Goal: Information Seeking & Learning: Learn about a topic

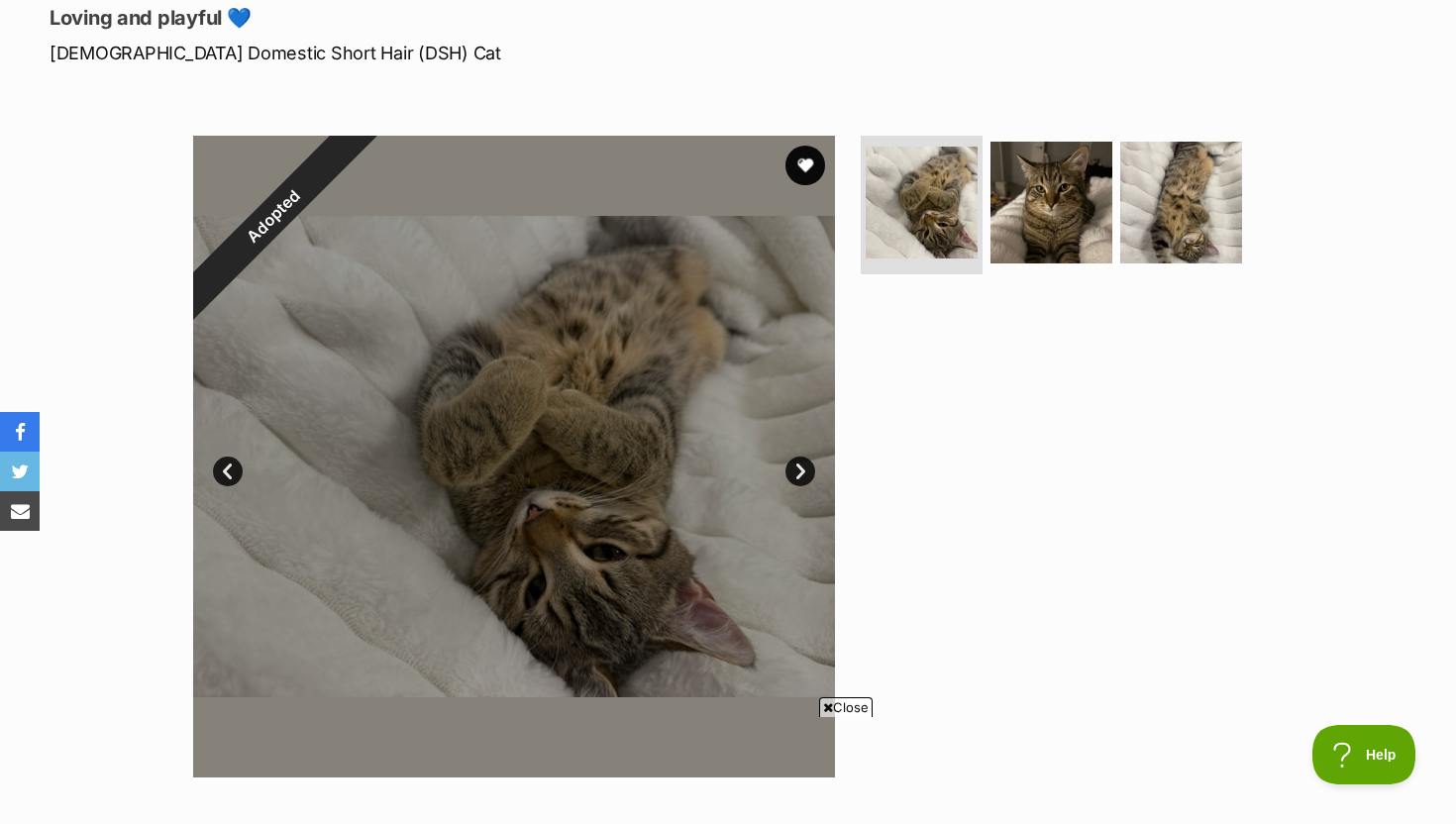
click at [795, 460] on link "Next" at bounding box center [801, 472] width 30 height 30
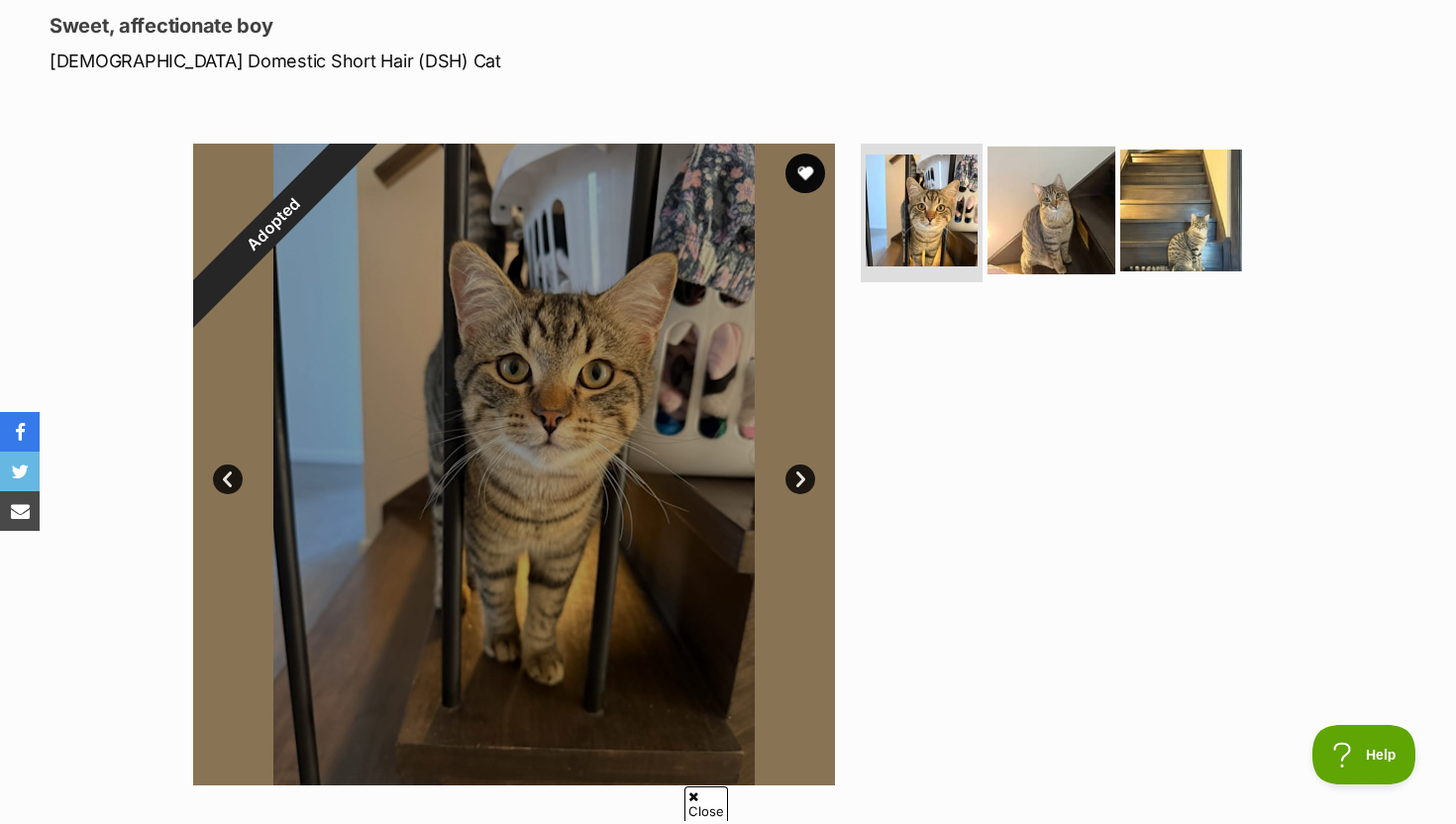
click at [1058, 242] on img at bounding box center [1052, 211] width 128 height 128
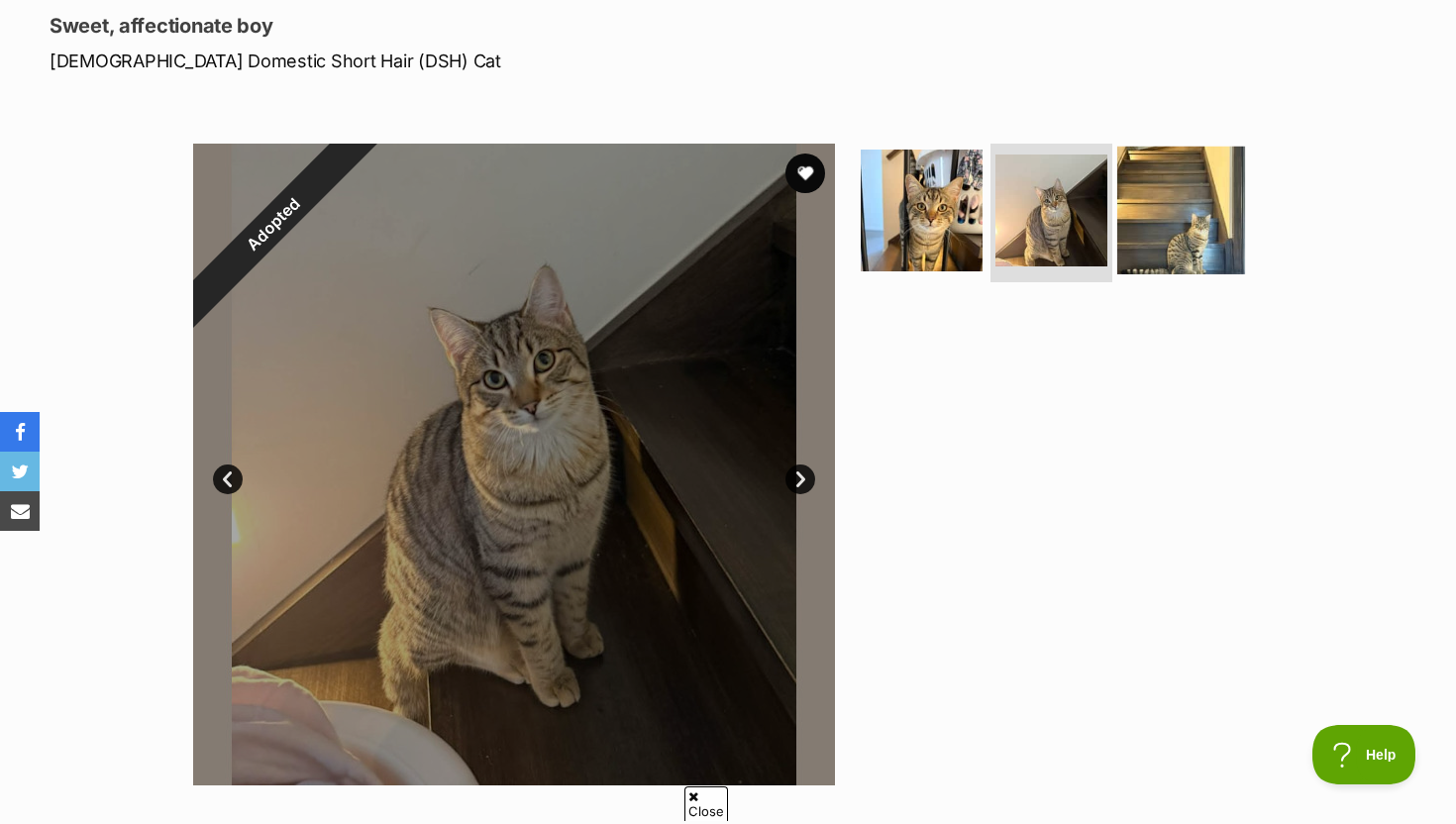
click at [1172, 244] on img at bounding box center [1182, 211] width 128 height 128
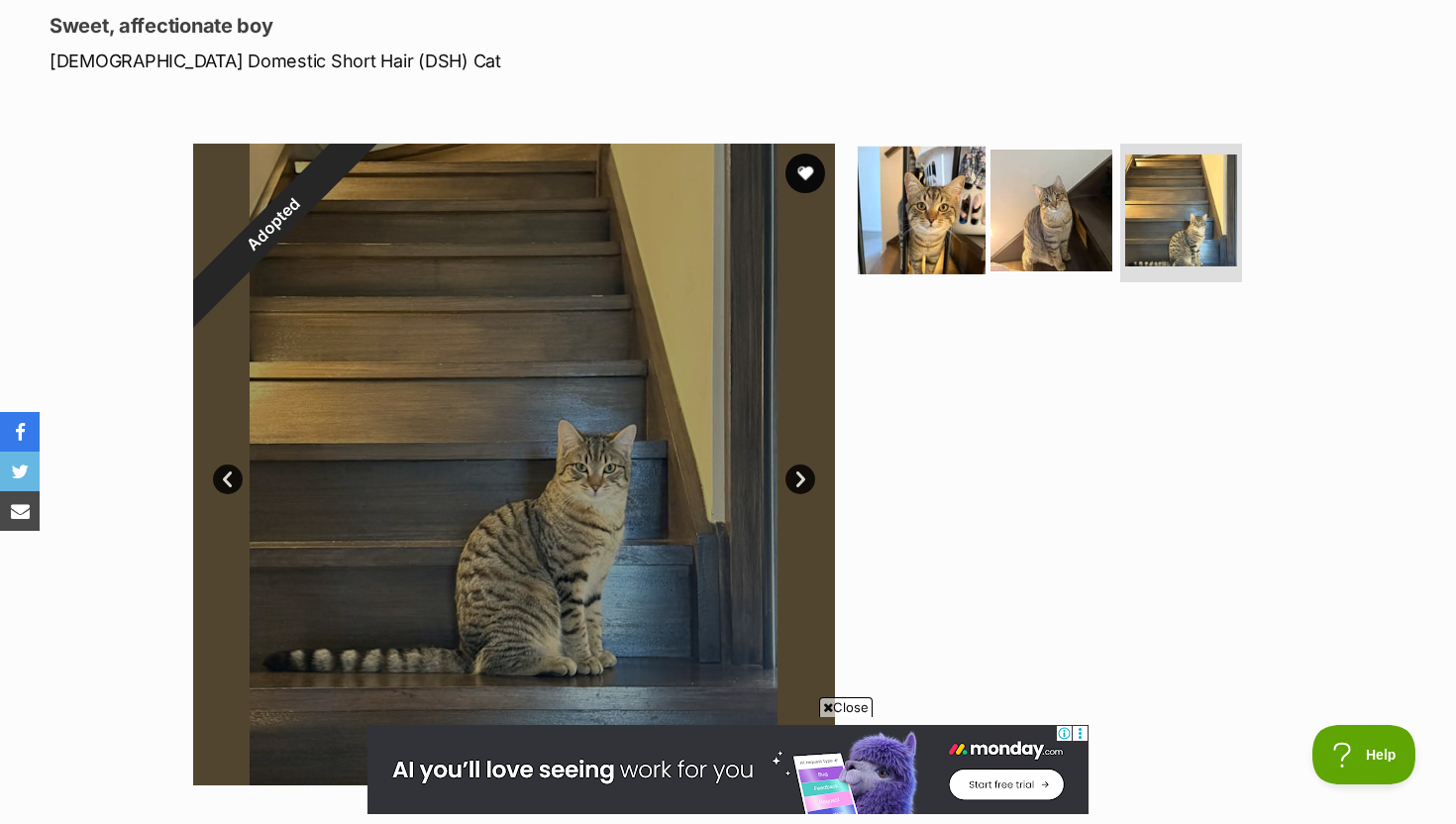
click at [910, 230] on img at bounding box center [922, 211] width 128 height 128
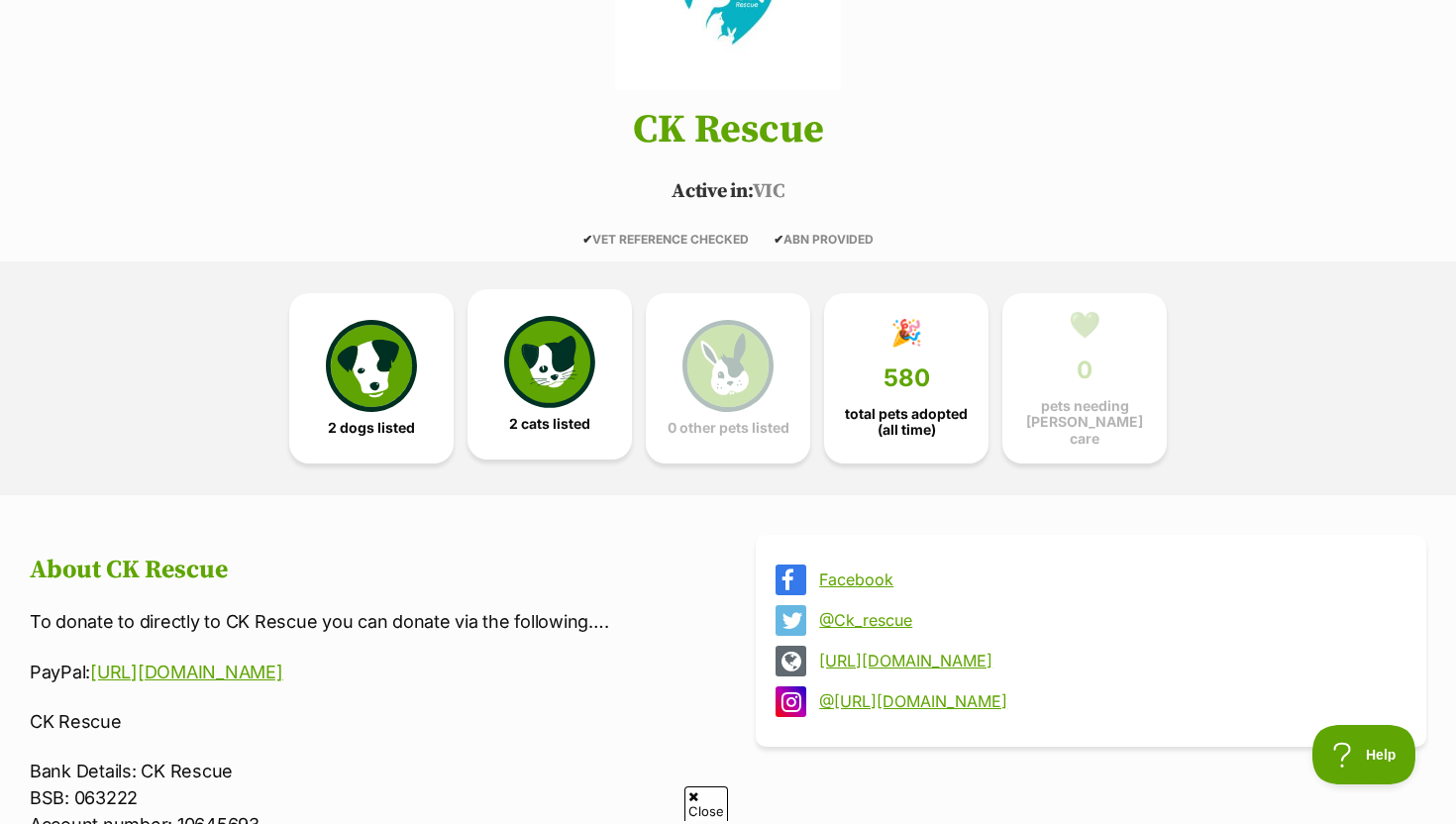
click at [558, 373] on img at bounding box center [549, 361] width 91 height 91
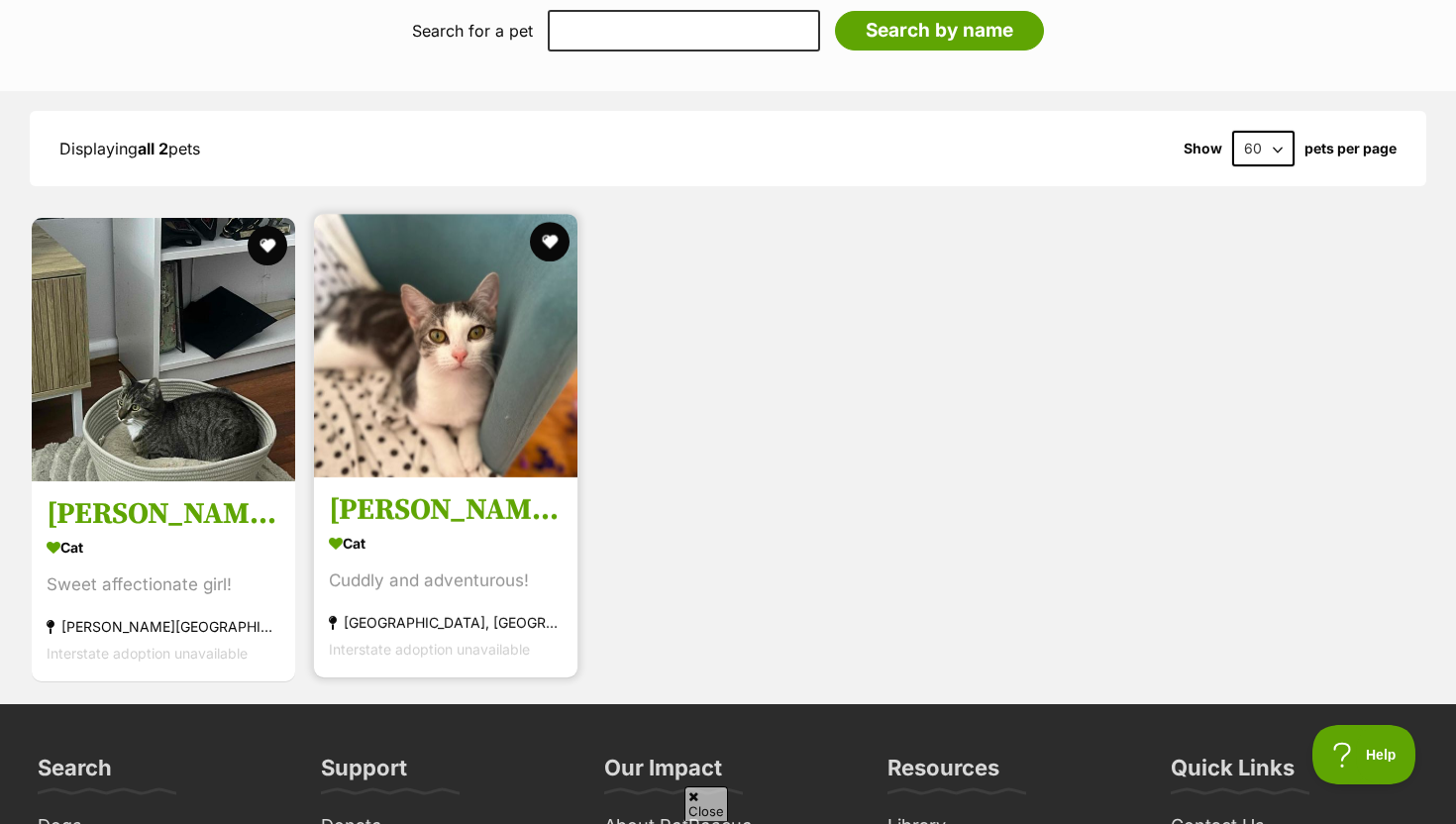
scroll to position [1981, 0]
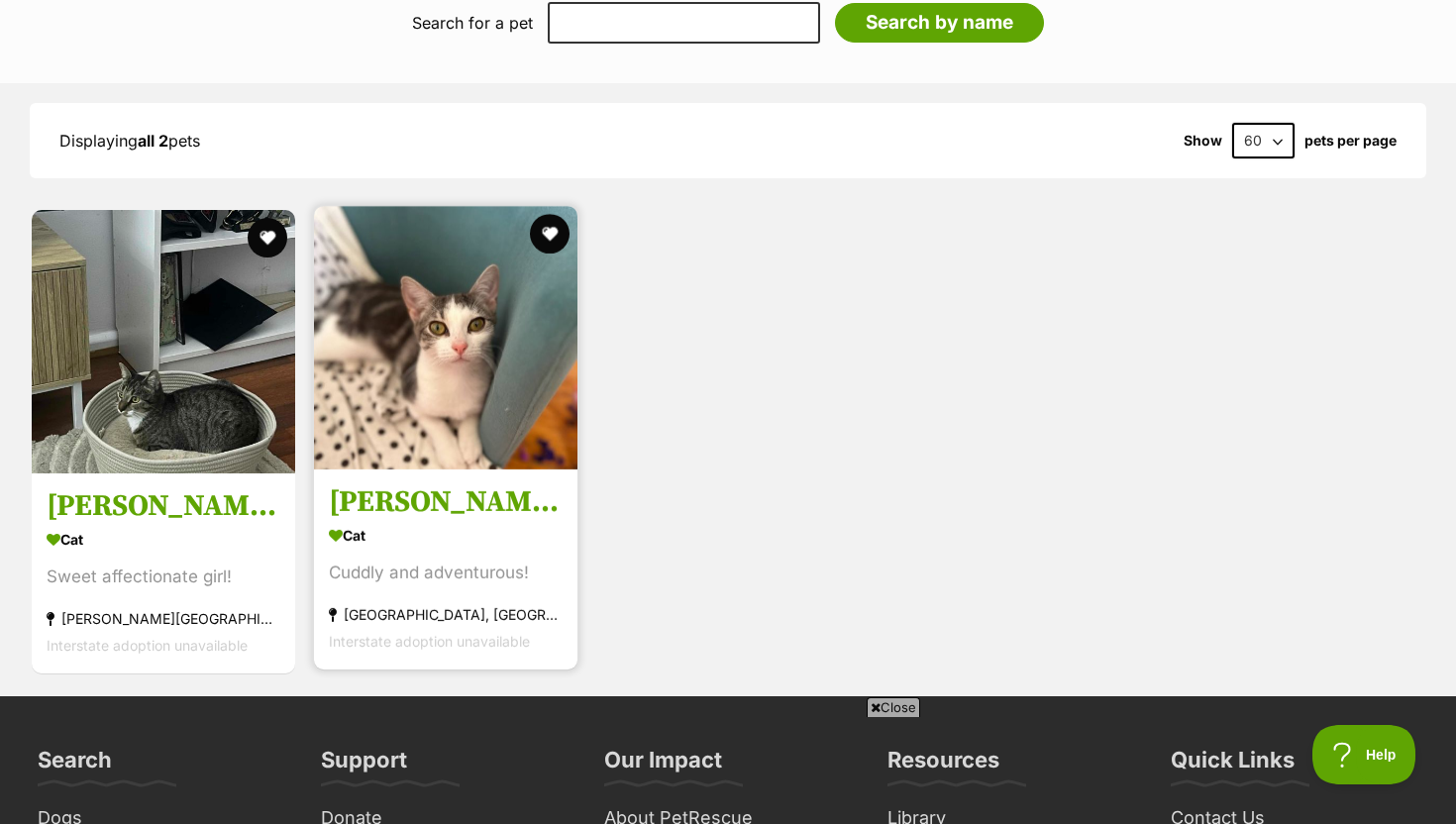
click at [499, 398] on img at bounding box center [446, 338] width 264 height 264
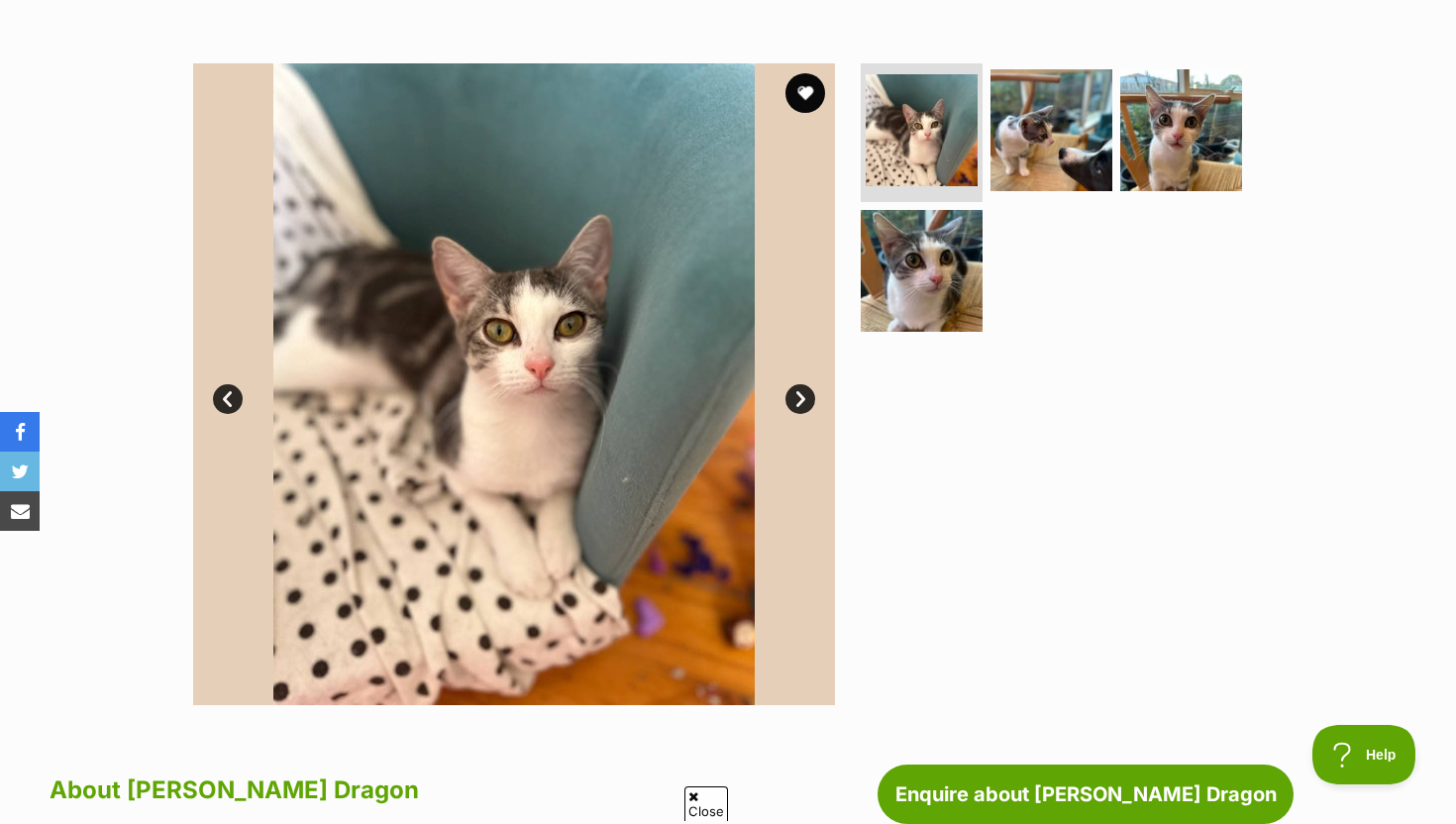
scroll to position [359, 0]
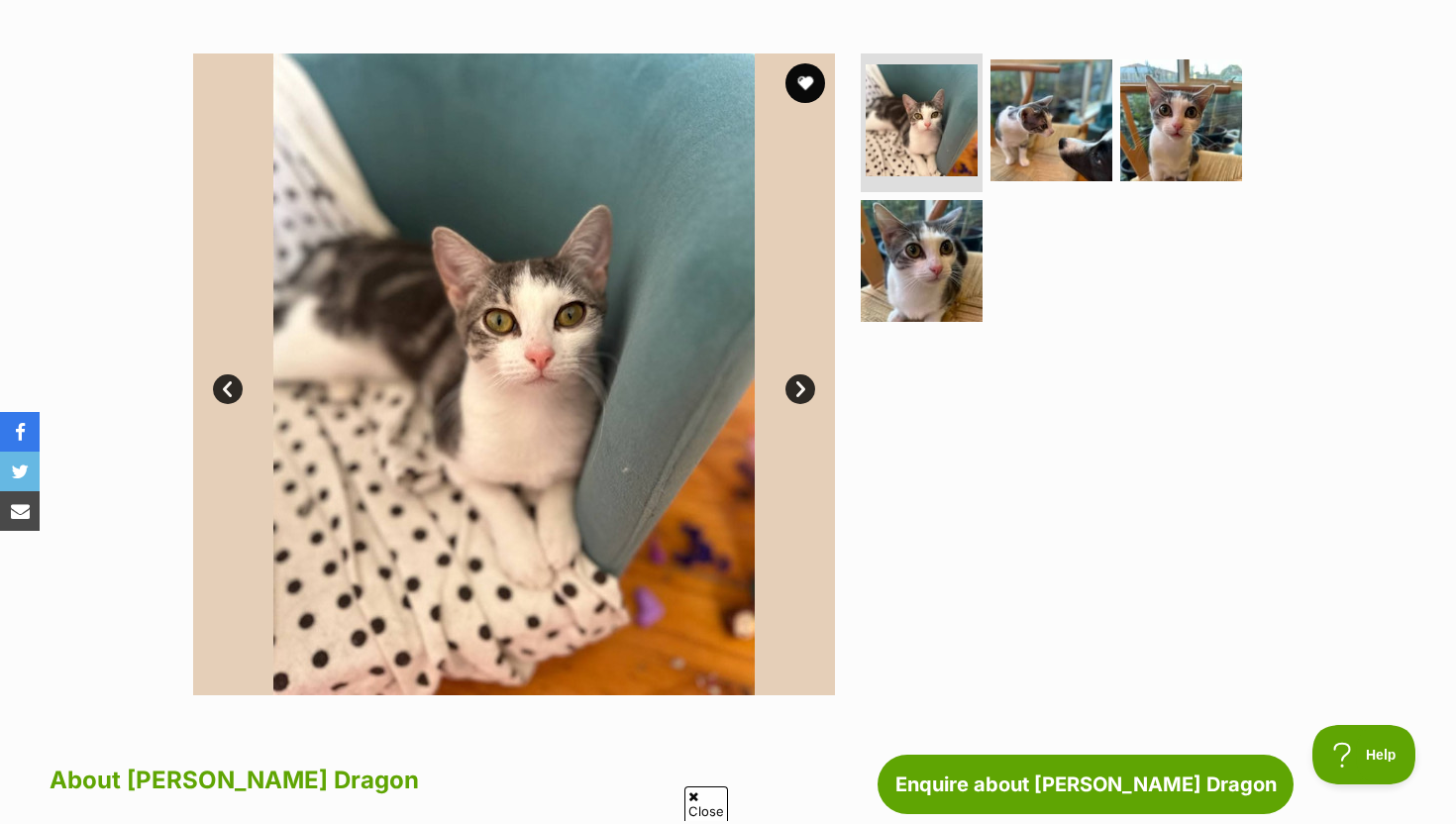
click at [812, 395] on link "Next" at bounding box center [801, 390] width 30 height 30
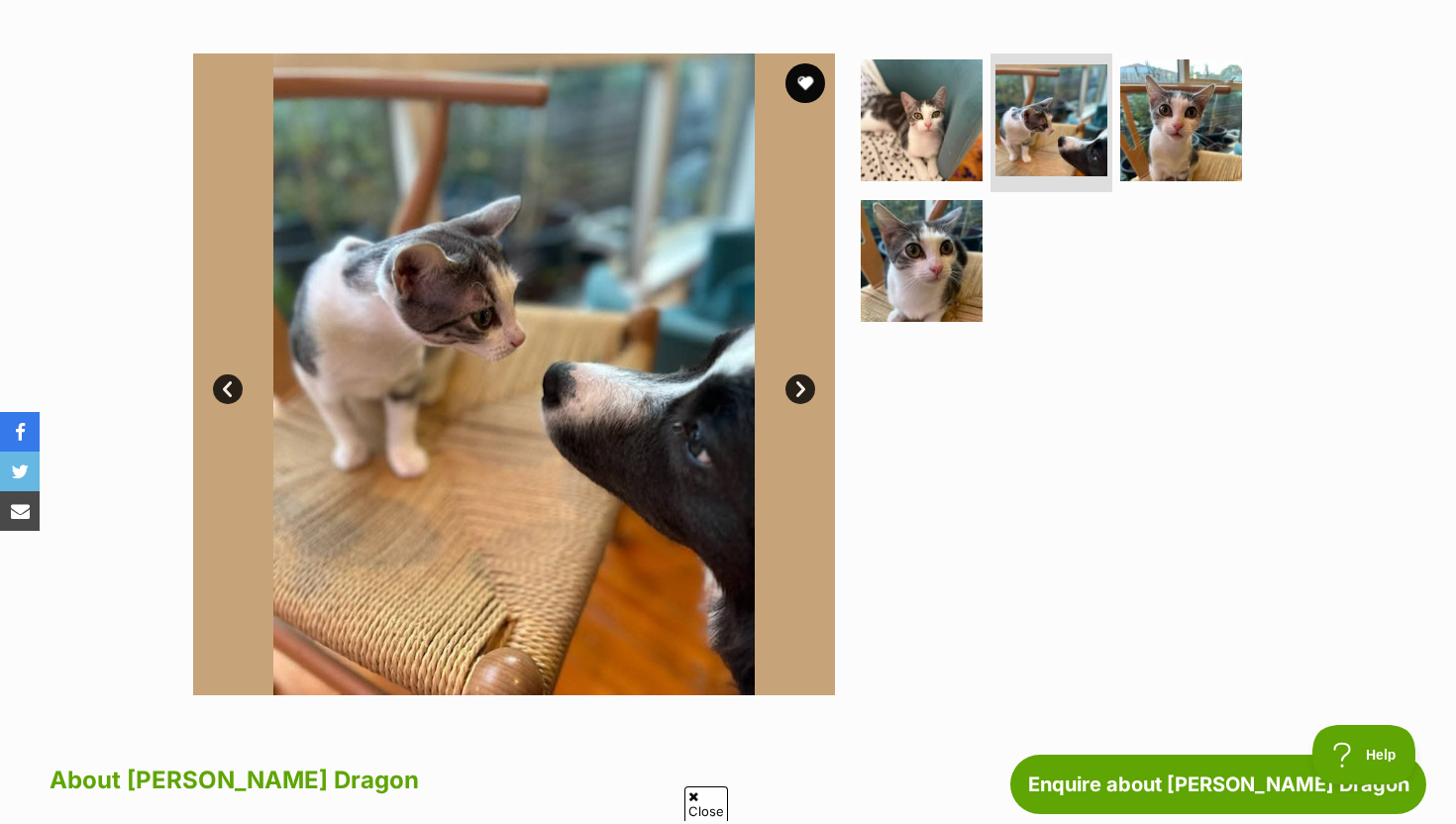
scroll to position [0, 0]
click at [812, 395] on link "Next" at bounding box center [801, 390] width 30 height 30
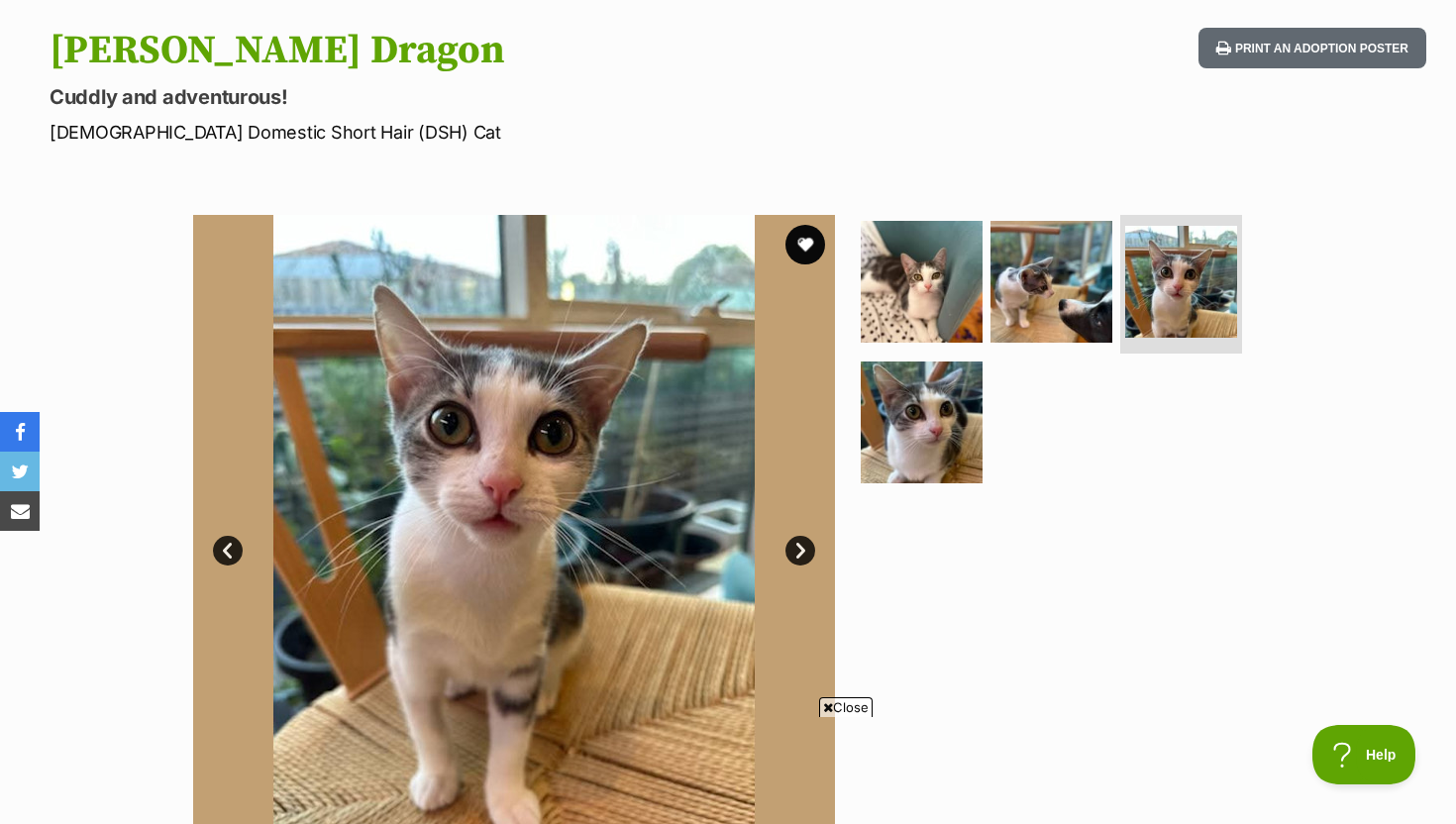
scroll to position [200, 0]
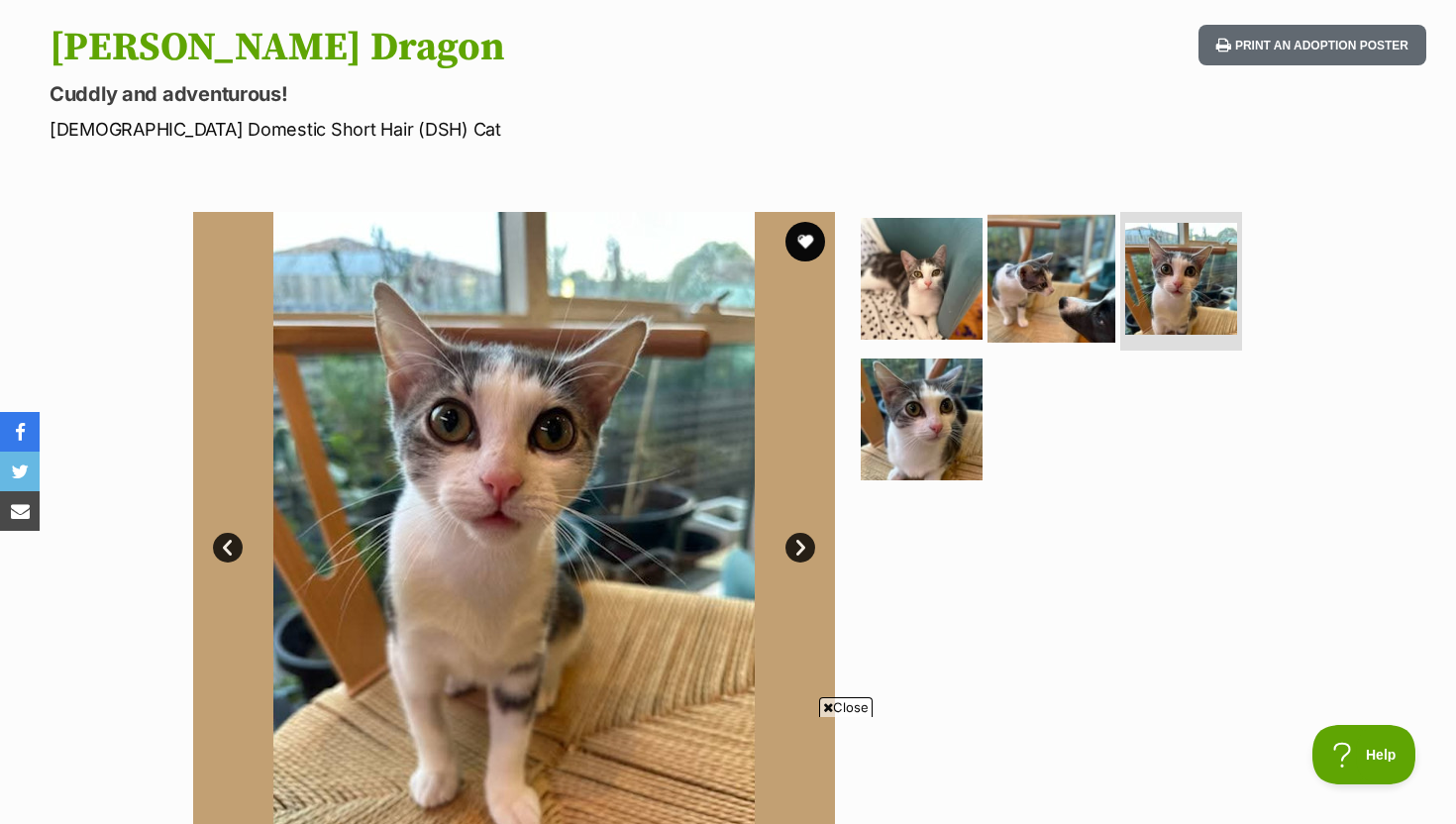
click at [1032, 335] on img at bounding box center [1052, 279] width 128 height 128
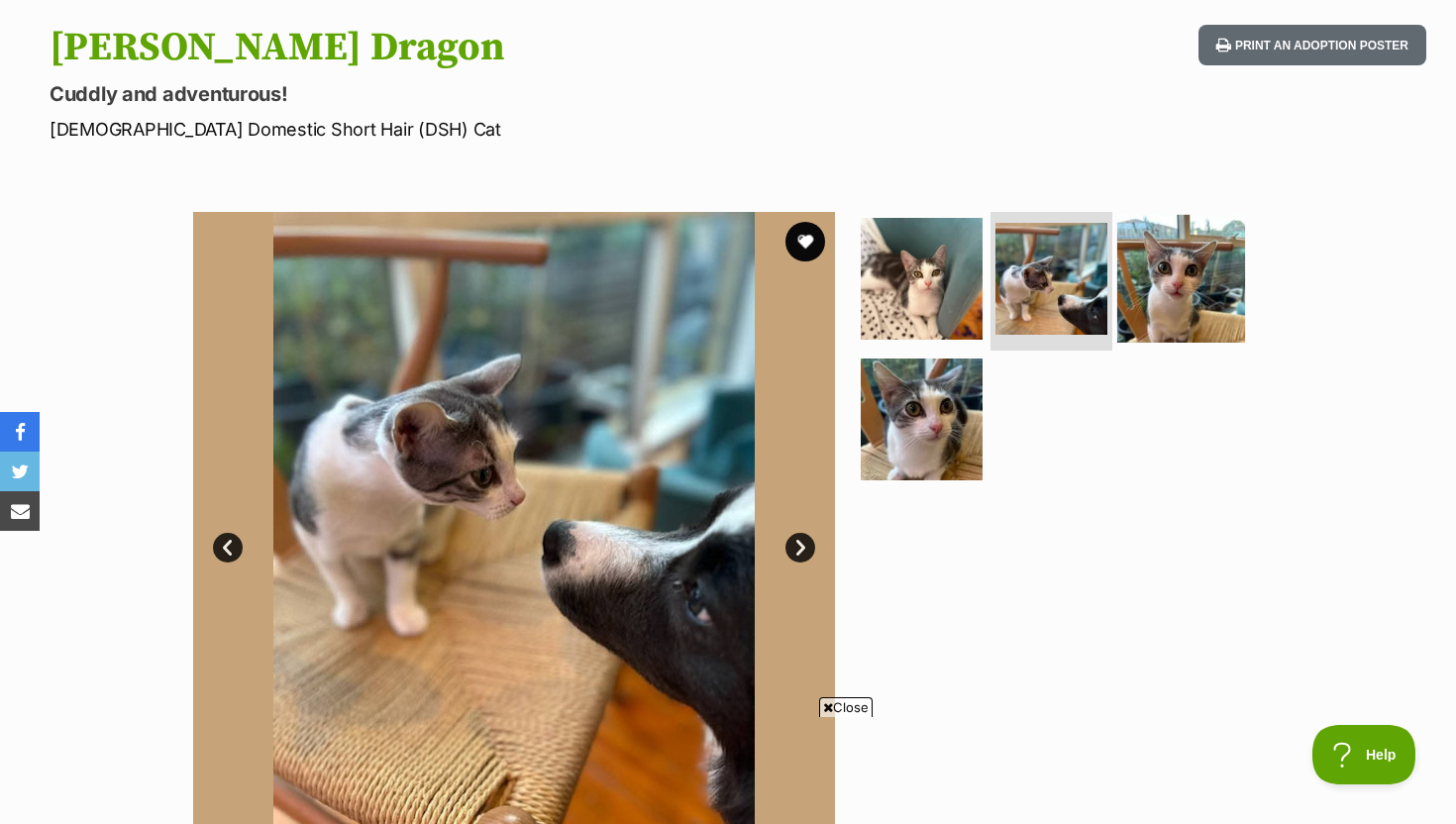
click at [1176, 299] on img at bounding box center [1182, 279] width 128 height 128
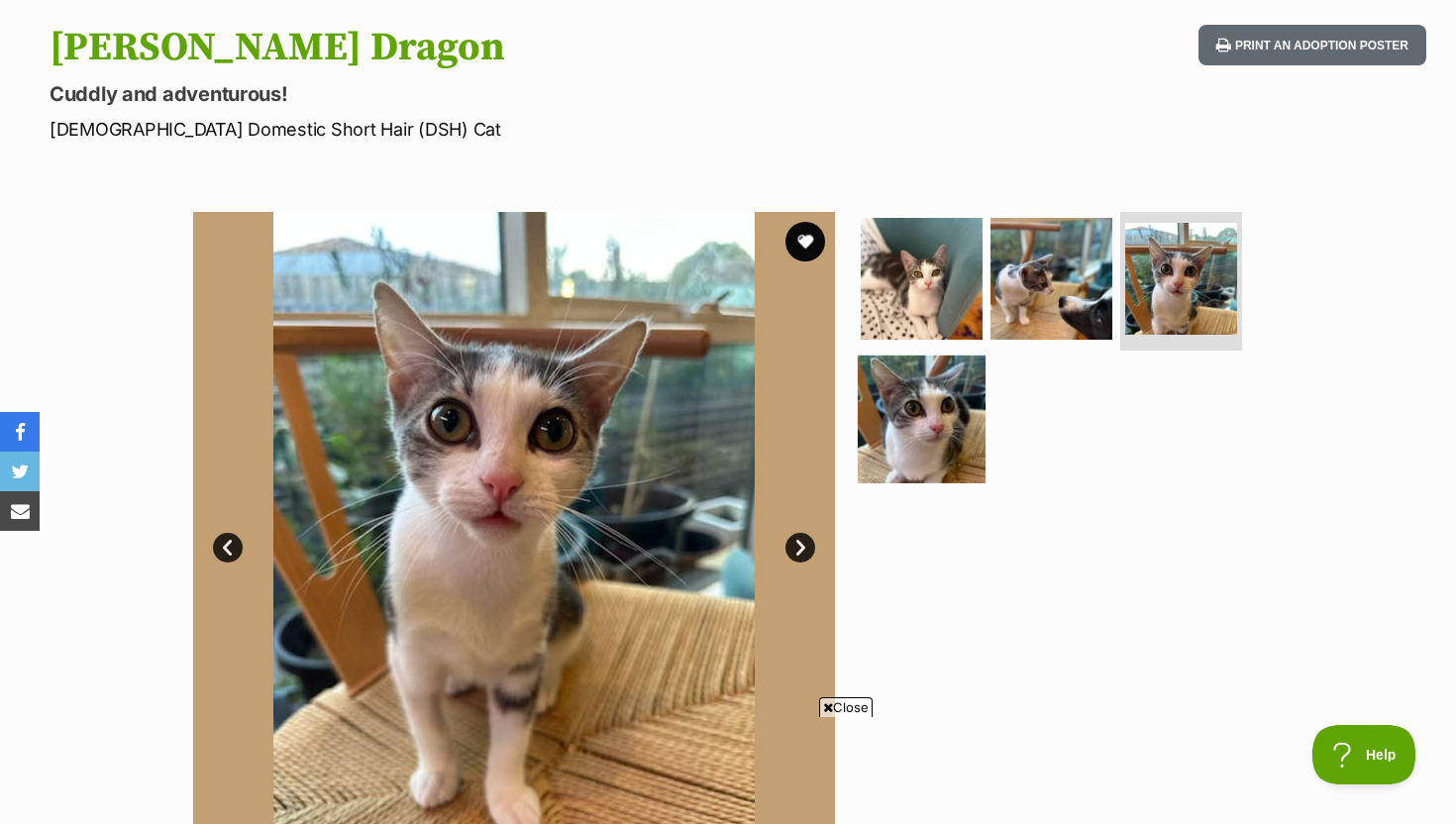
click at [932, 423] on img at bounding box center [922, 419] width 128 height 128
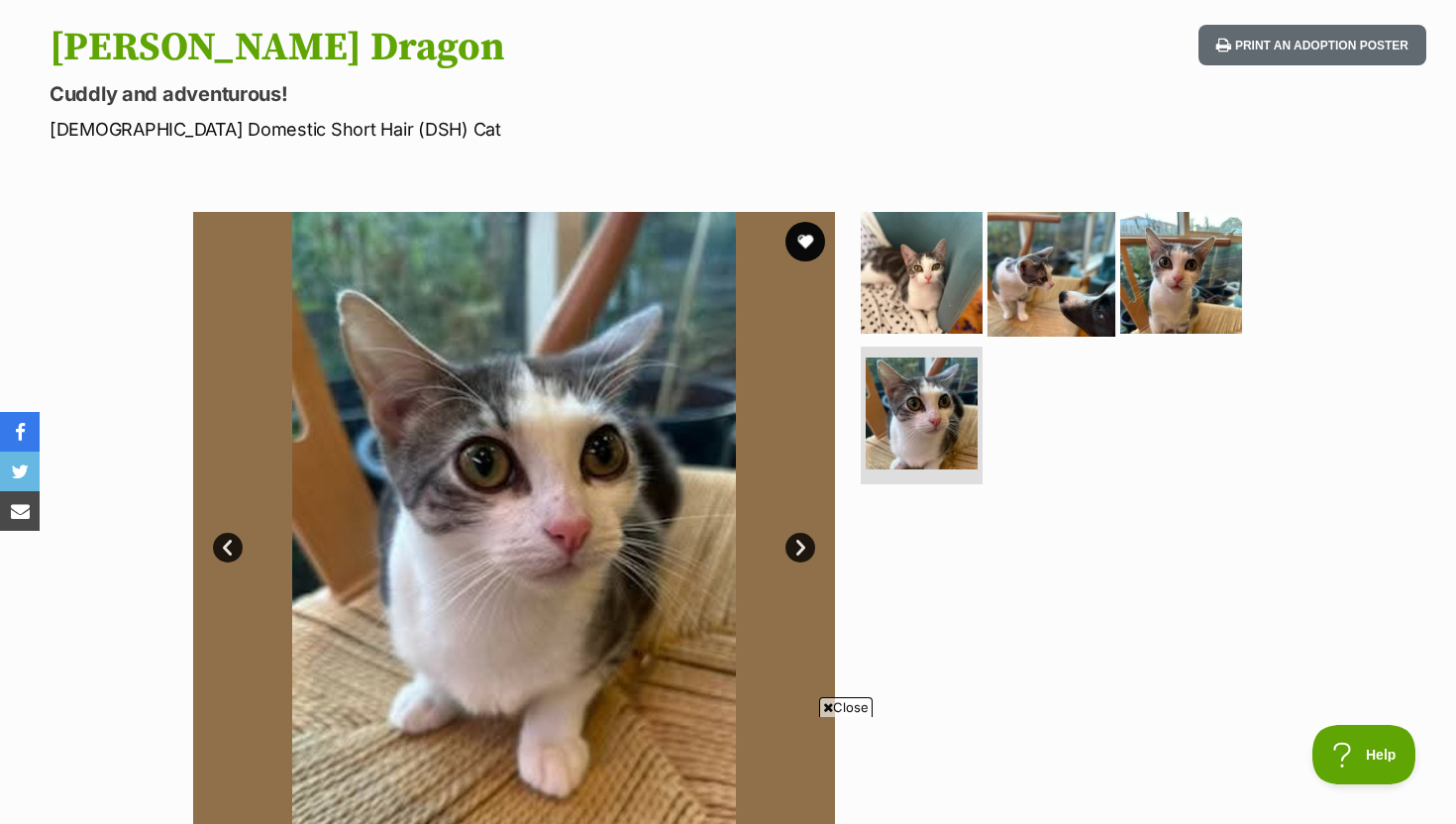
click at [1050, 275] on img at bounding box center [1052, 273] width 128 height 128
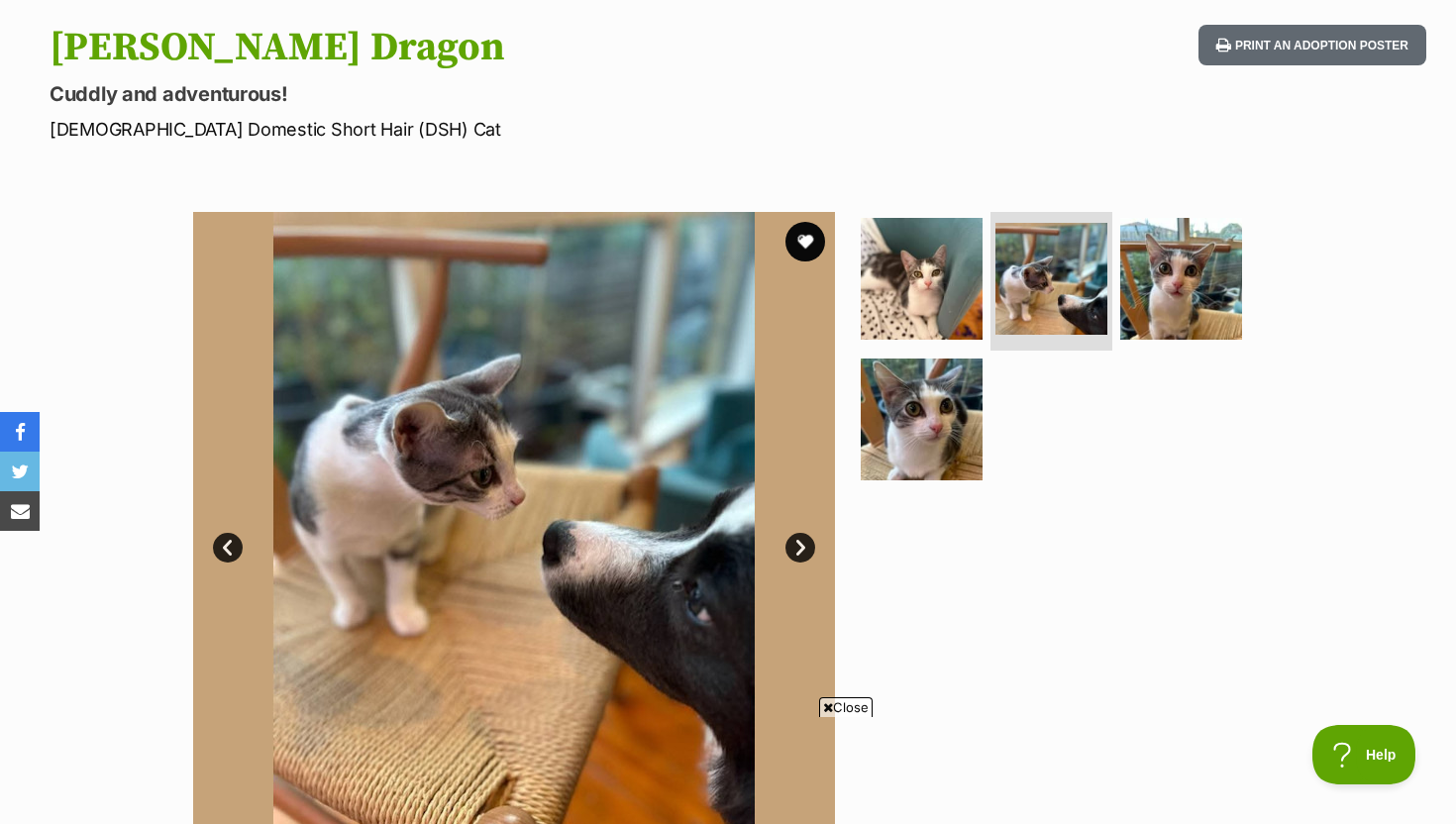
scroll to position [0, 0]
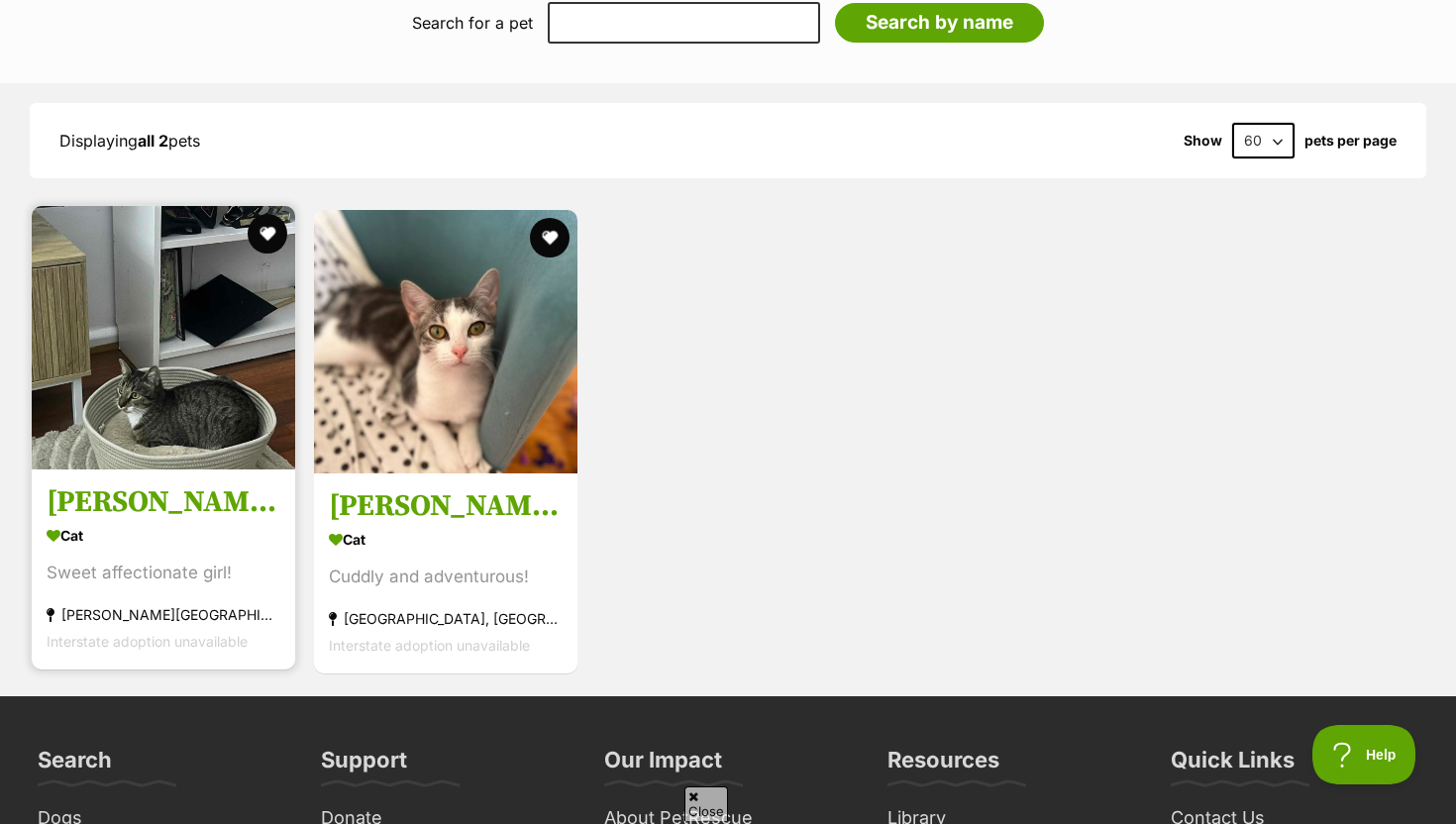
click at [164, 329] on img at bounding box center [164, 338] width 264 height 264
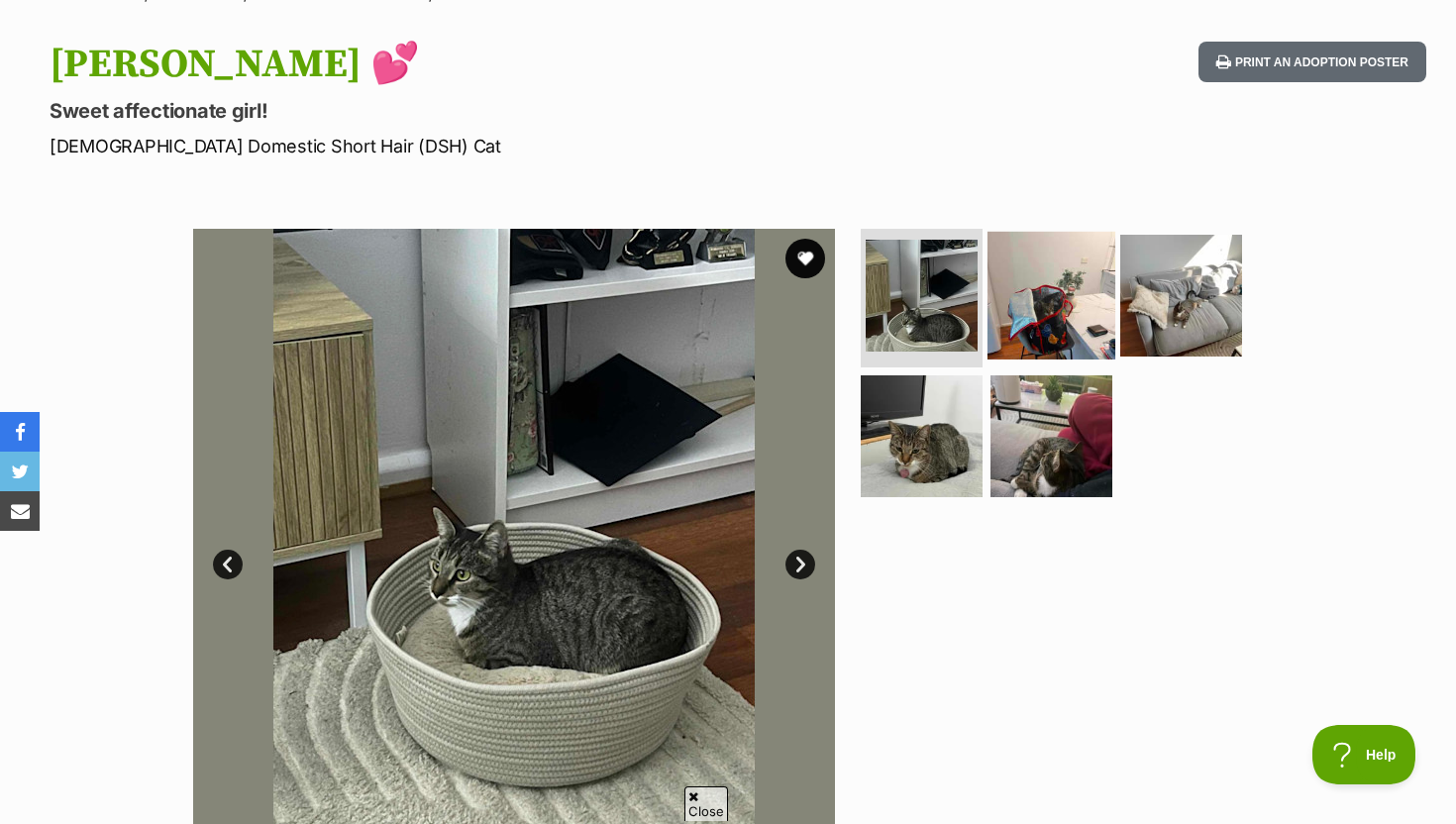
click at [999, 282] on img at bounding box center [1052, 296] width 128 height 128
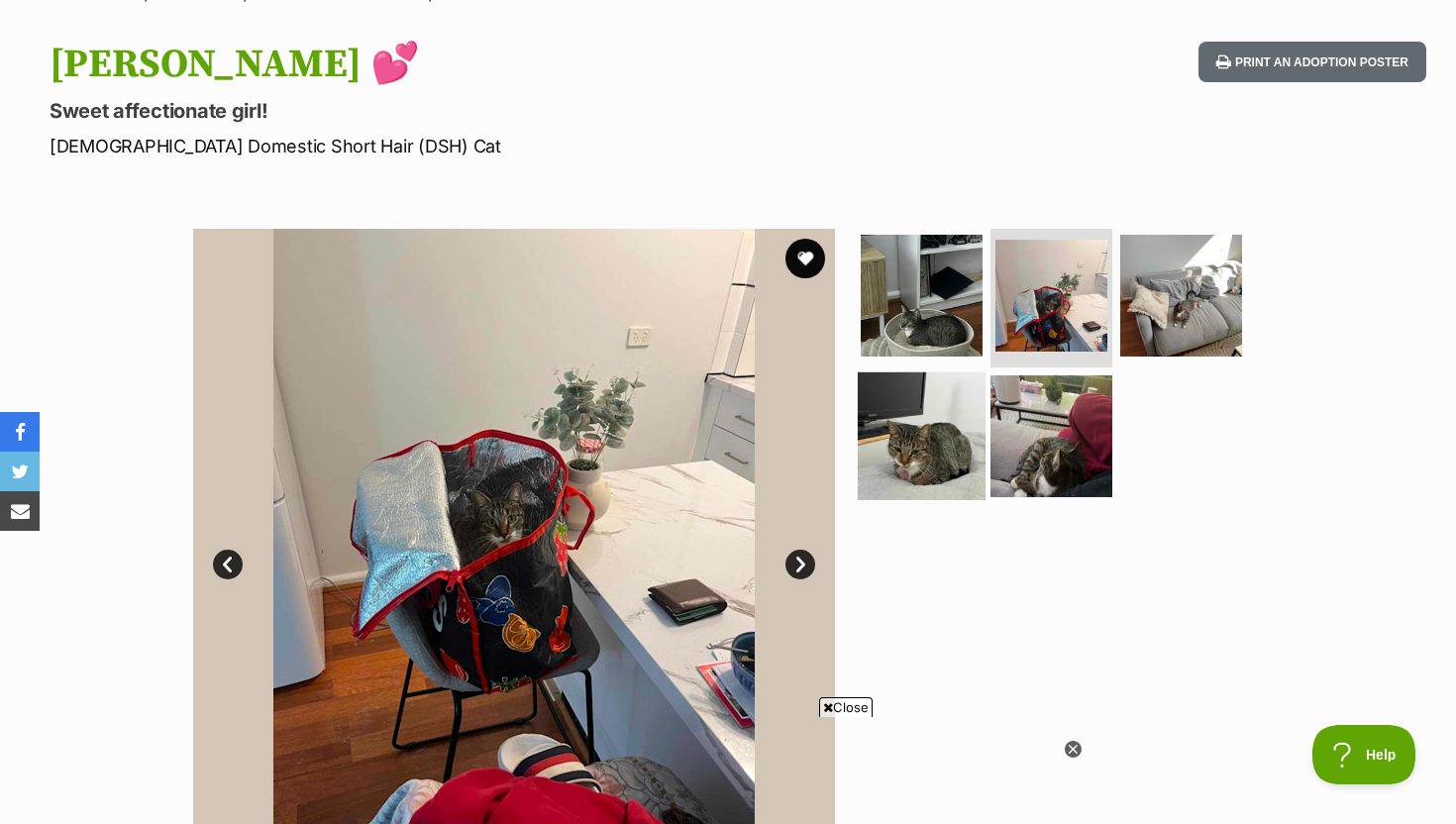
click at [954, 424] on img at bounding box center [922, 436] width 128 height 128
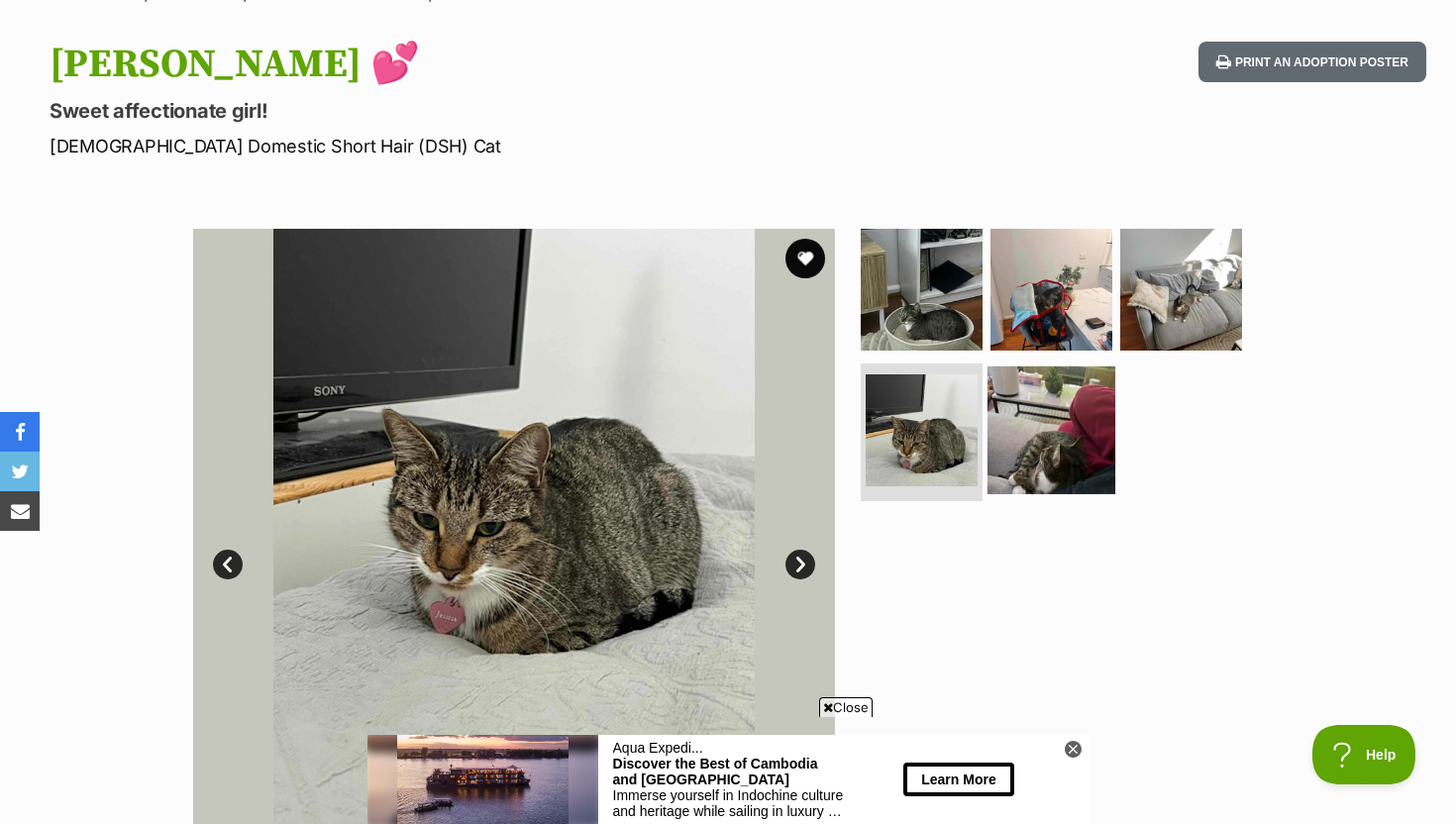
click at [1039, 431] on img at bounding box center [1052, 430] width 128 height 128
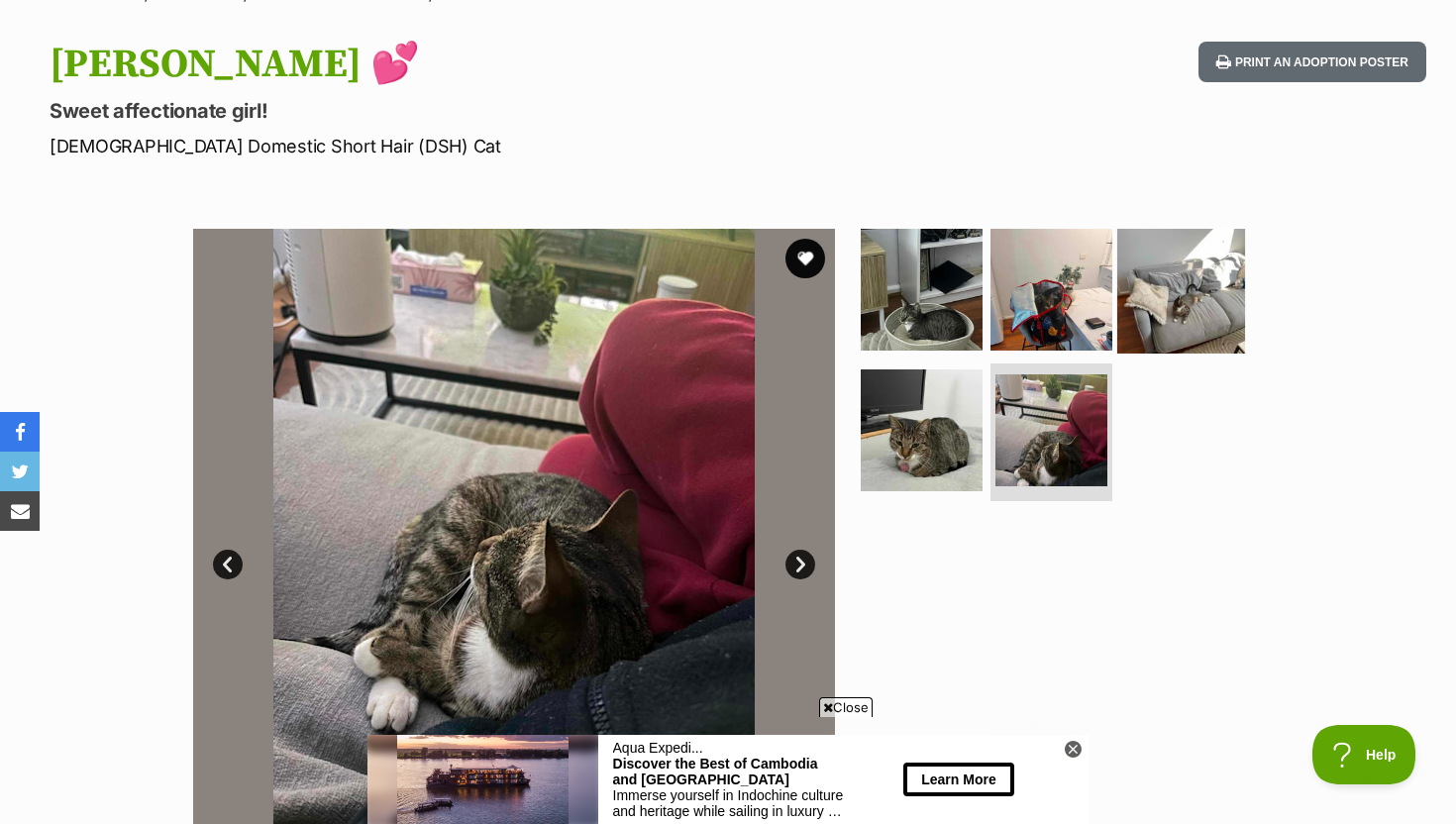
click at [1141, 311] on img at bounding box center [1182, 290] width 128 height 128
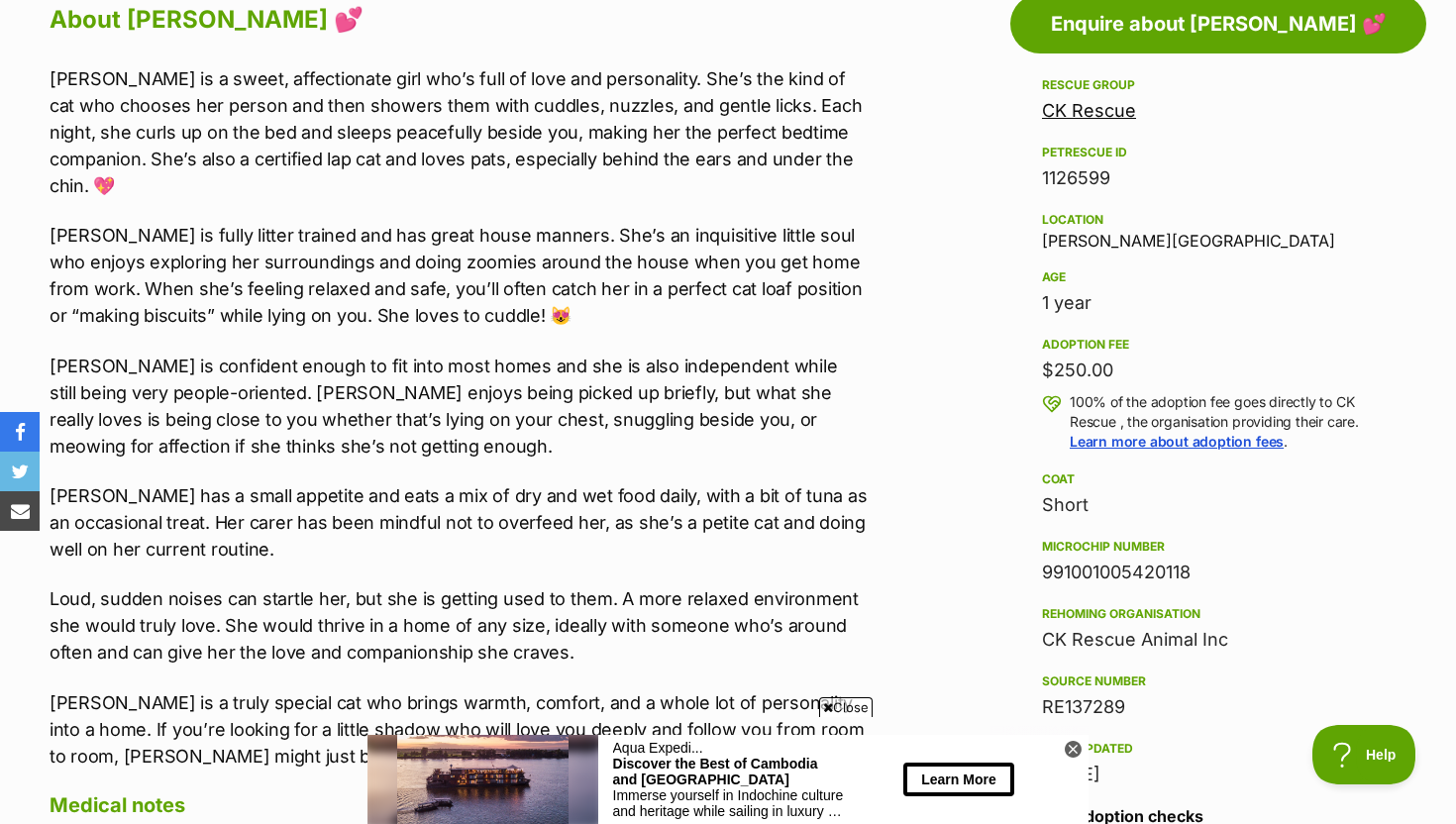
scroll to position [1114, 0]
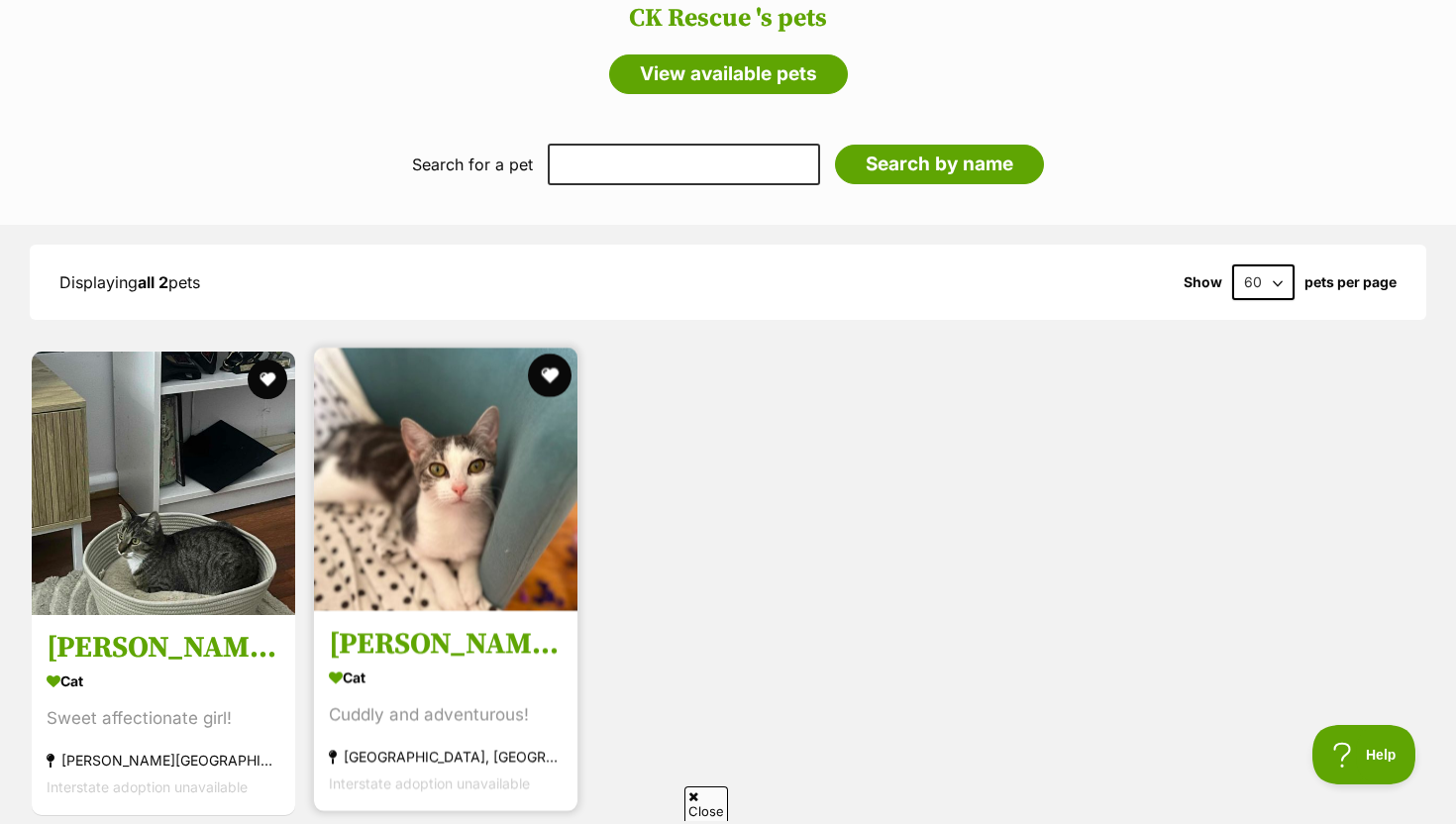
click at [550, 360] on button "favourite" at bounding box center [550, 376] width 44 height 44
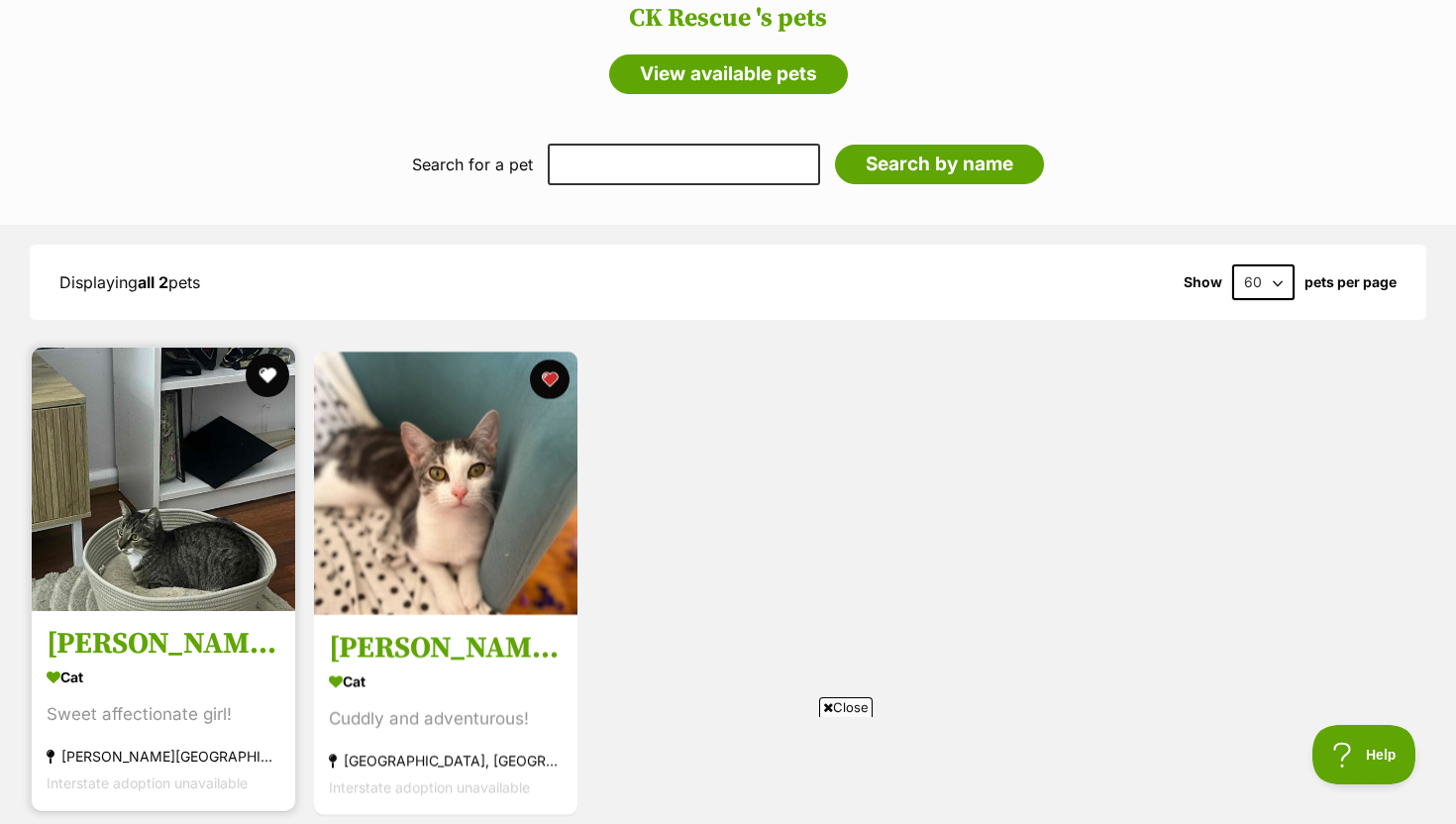
click at [270, 369] on button "favourite" at bounding box center [268, 376] width 44 height 44
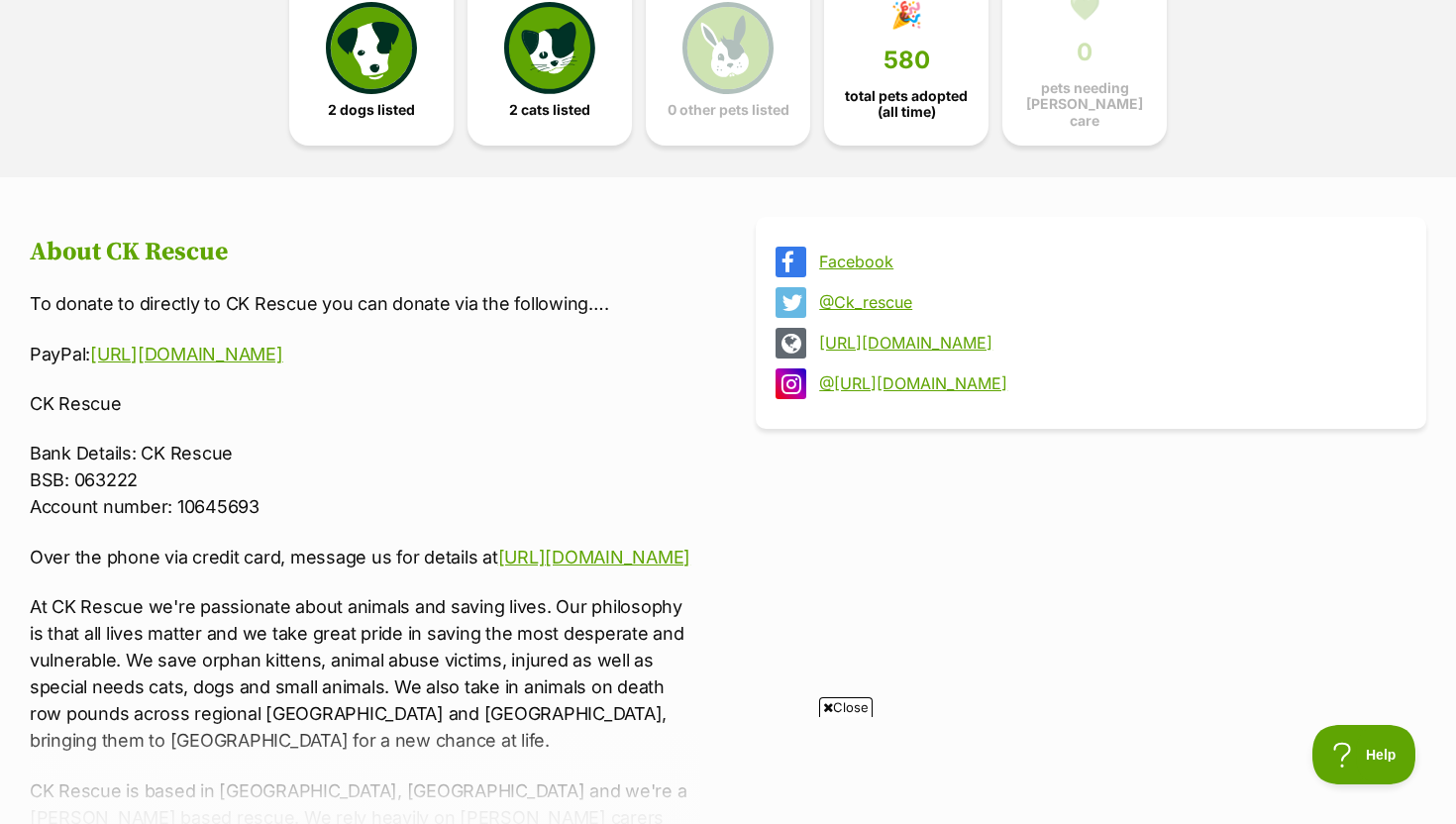
scroll to position [163, 0]
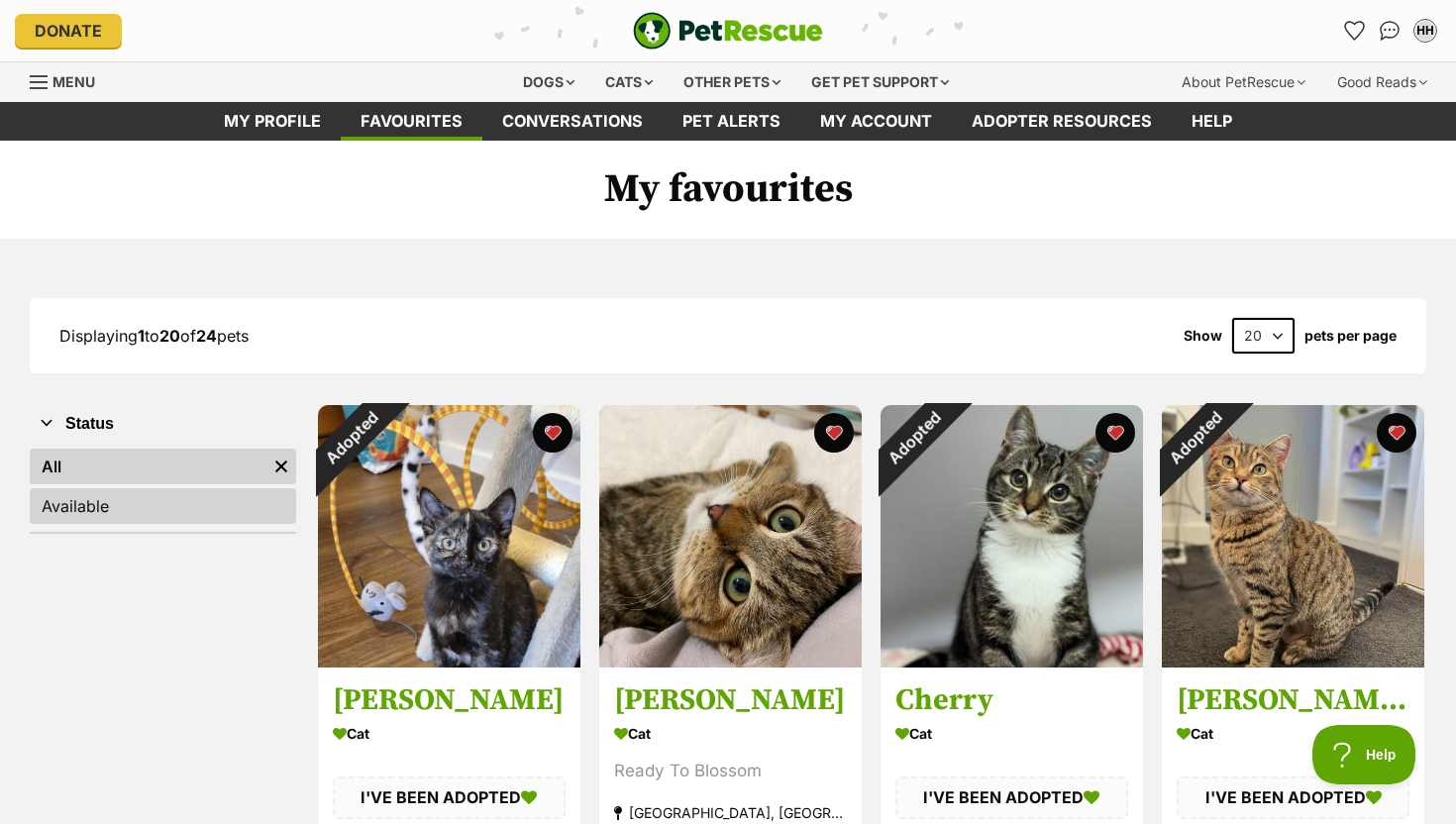
click at [177, 504] on link "Available" at bounding box center [163, 506] width 267 height 36
